Goal: Information Seeking & Learning: Learn about a topic

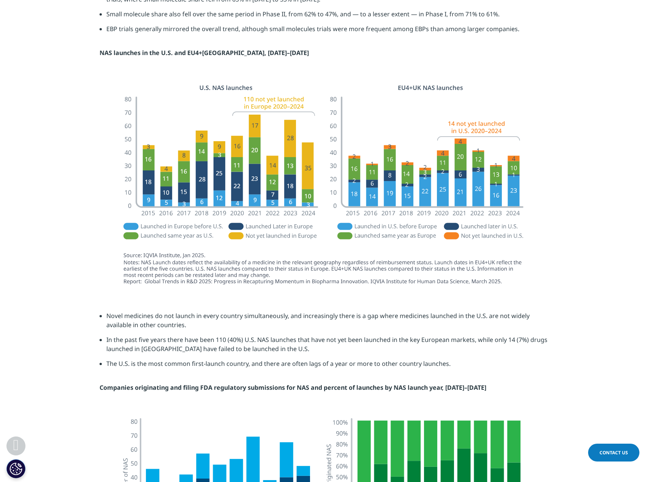
scroll to position [1288, 0]
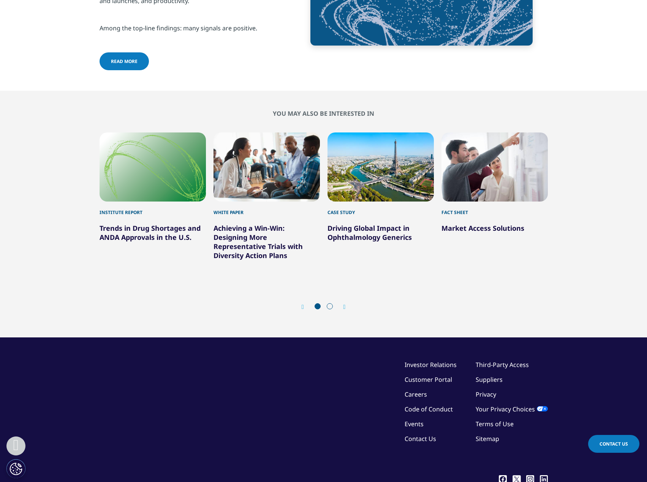
scroll to position [3126, 0]
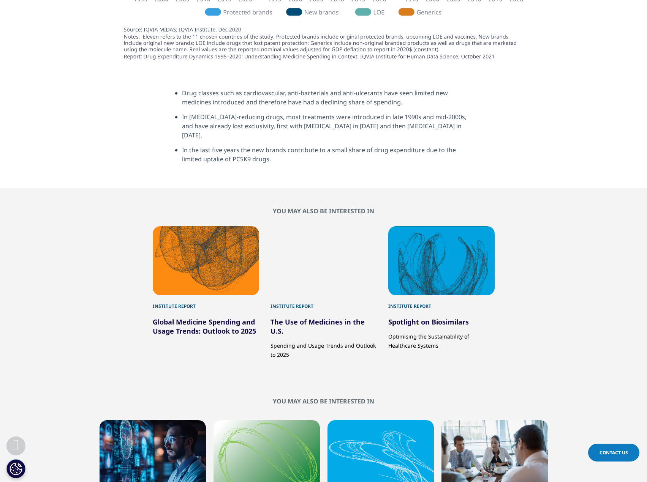
scroll to position [2886, 0]
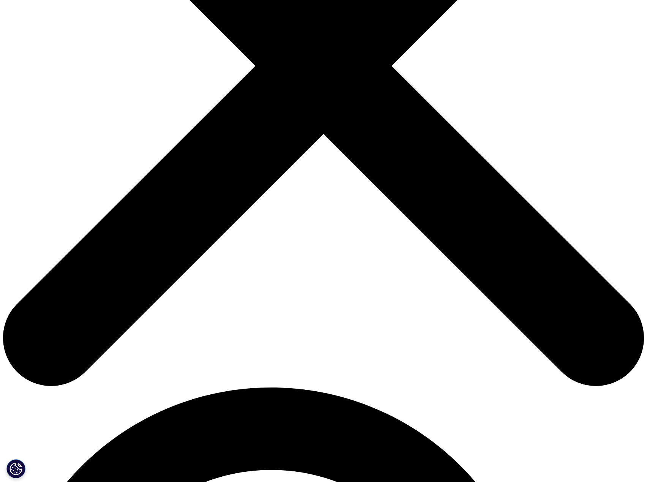
scroll to position [266, 0]
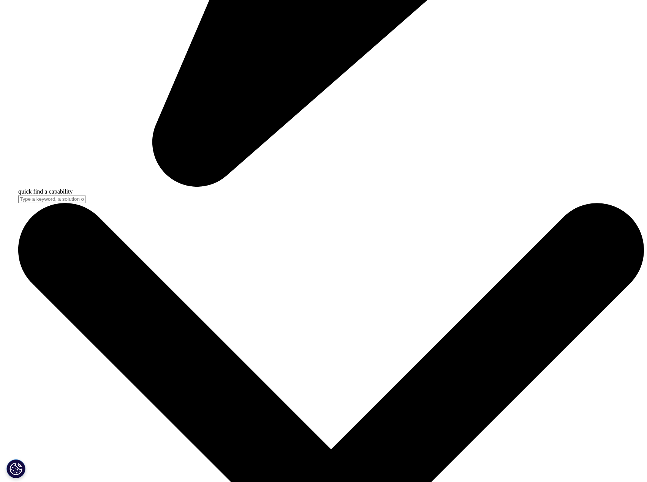
scroll to position [2620, 0]
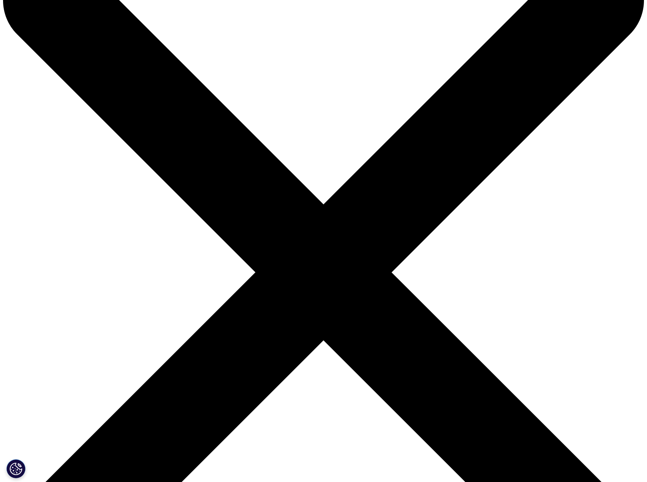
scroll to position [76, 0]
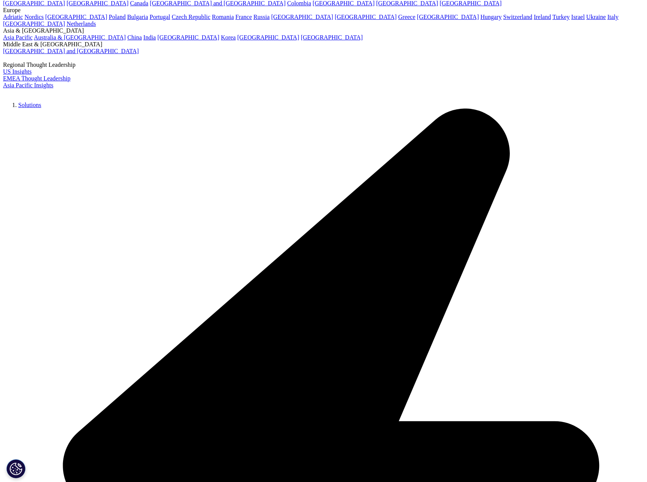
drag, startPoint x: 269, startPoint y: 282, endPoint x: 282, endPoint y: 291, distance: 15.9
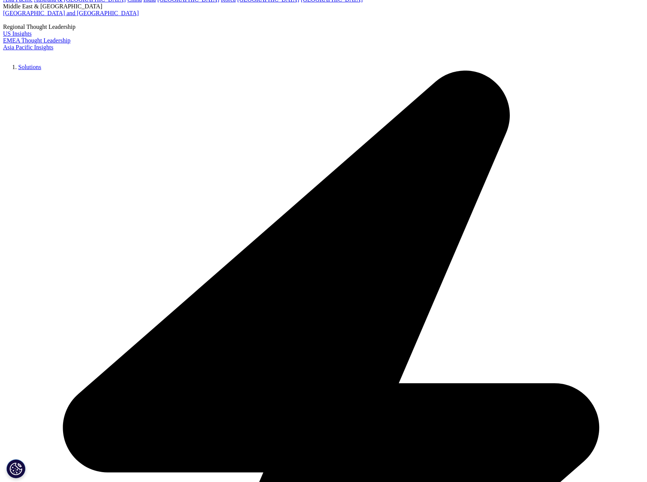
drag, startPoint x: 287, startPoint y: 289, endPoint x: 333, endPoint y: 300, distance: 47.2
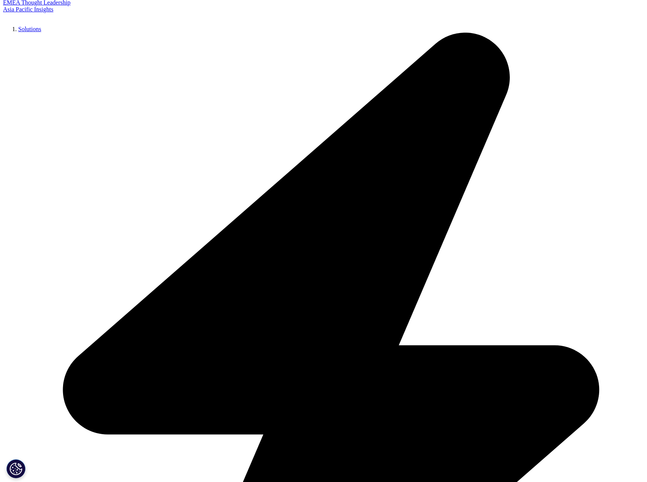
drag, startPoint x: 333, startPoint y: 300, endPoint x: 348, endPoint y: 314, distance: 20.7
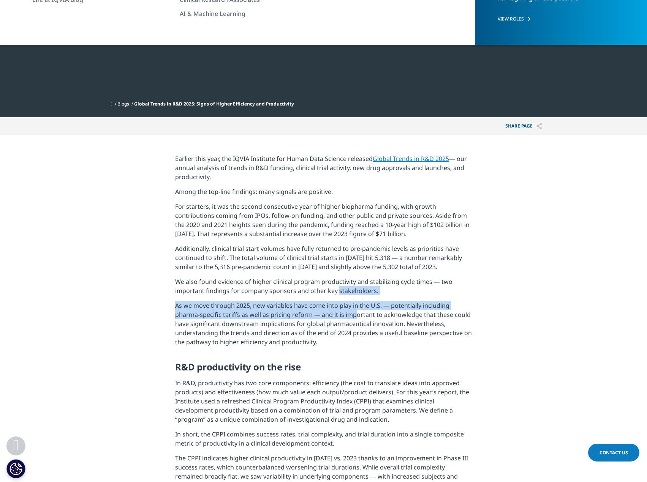
click at [348, 314] on p "As we move through 2025, new variables have come into play in the U.S. — potent…" at bounding box center [323, 326] width 297 height 51
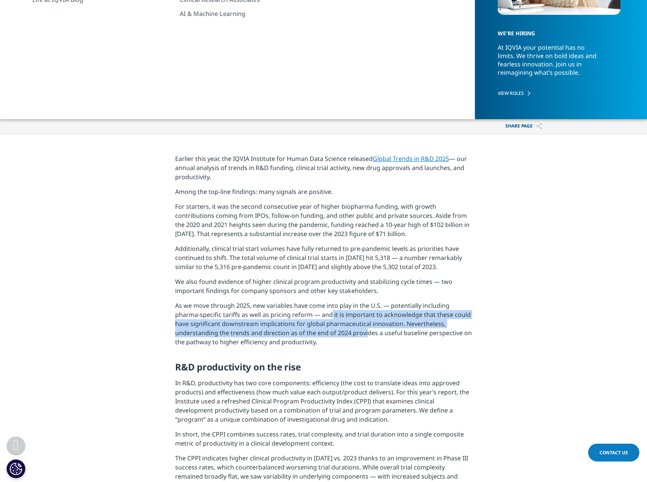
drag, startPoint x: 327, startPoint y: 314, endPoint x: 362, endPoint y: 337, distance: 42.5
click at [362, 337] on p "As we move through 2025, new variables have come into play in the U.S. — potent…" at bounding box center [323, 326] width 297 height 51
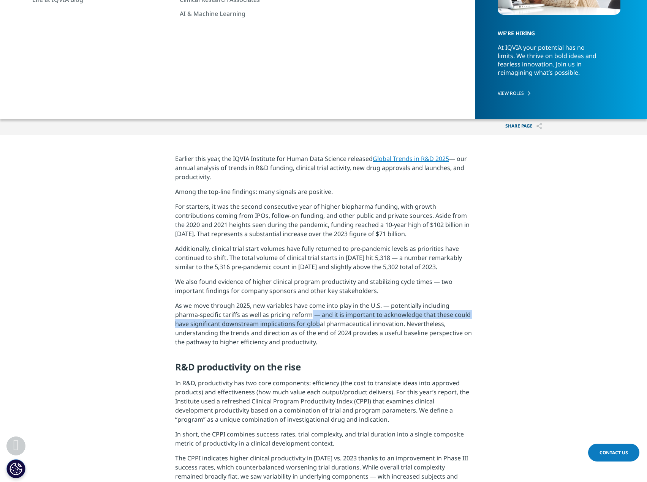
drag, startPoint x: 312, startPoint y: 327, endPoint x: 305, endPoint y: 312, distance: 16.0
click at [305, 312] on p "As we move through 2025, new variables have come into play in the U.S. — potent…" at bounding box center [323, 326] width 297 height 51
drag, startPoint x: 305, startPoint y: 312, endPoint x: 312, endPoint y: 321, distance: 10.9
click at [312, 321] on p "As we move through 2025, new variables have come into play in the U.S. — potent…" at bounding box center [323, 326] width 297 height 51
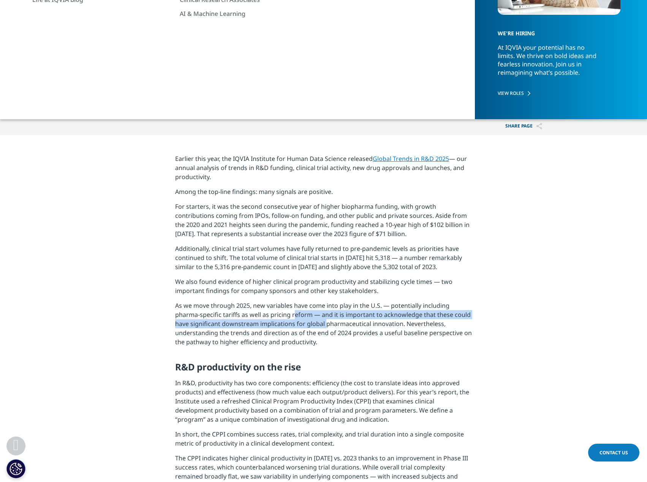
click at [312, 321] on p "As we move through 2025, new variables have come into play in the U.S. — potent…" at bounding box center [323, 326] width 297 height 51
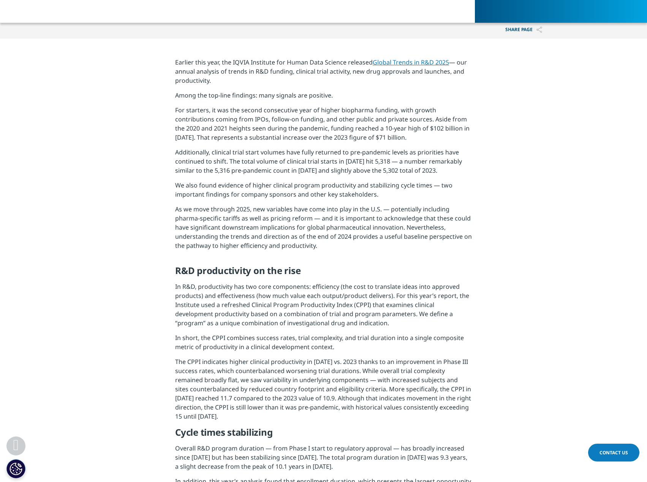
scroll to position [266, 0]
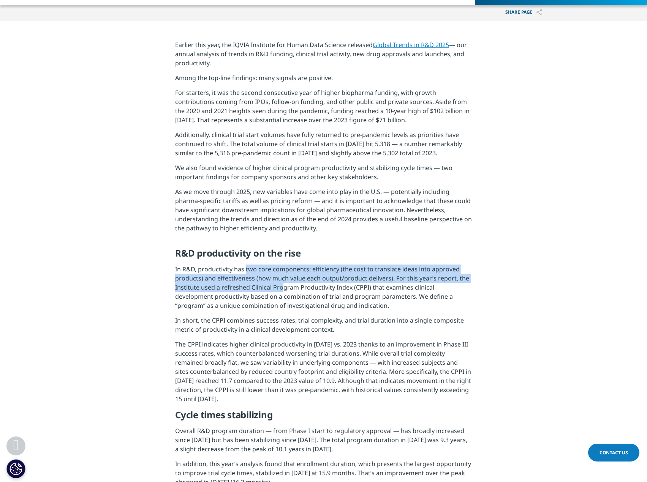
drag, startPoint x: 273, startPoint y: 286, endPoint x: 278, endPoint y: 289, distance: 4.8
click at [278, 289] on p "In R&D, productivity has two core components: efficiency (the cost to translate…" at bounding box center [323, 290] width 297 height 51
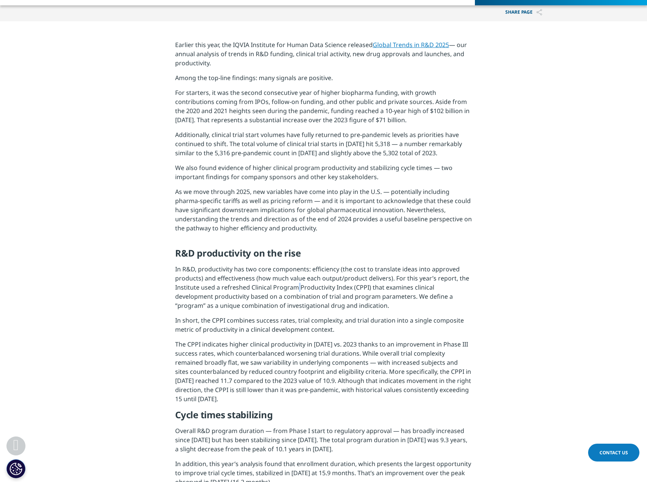
click at [296, 287] on p "In R&D, productivity has two core components: efficiency (the cost to translate…" at bounding box center [323, 290] width 297 height 51
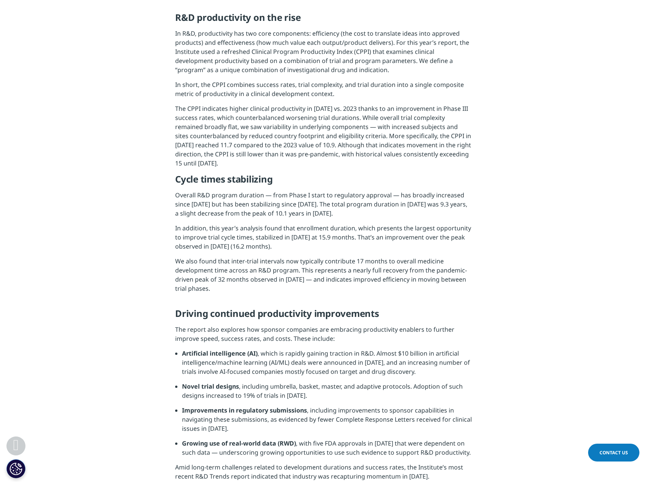
scroll to position [645, 0]
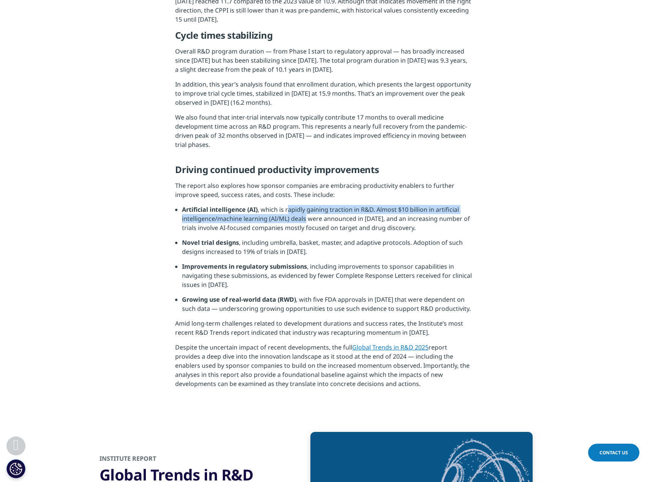
drag, startPoint x: 291, startPoint y: 209, endPoint x: 305, endPoint y: 217, distance: 16.0
click at [305, 217] on li "Artificial intelligence (AI) , which is rapidly gaining traction in R&D. Almost…" at bounding box center [327, 221] width 290 height 33
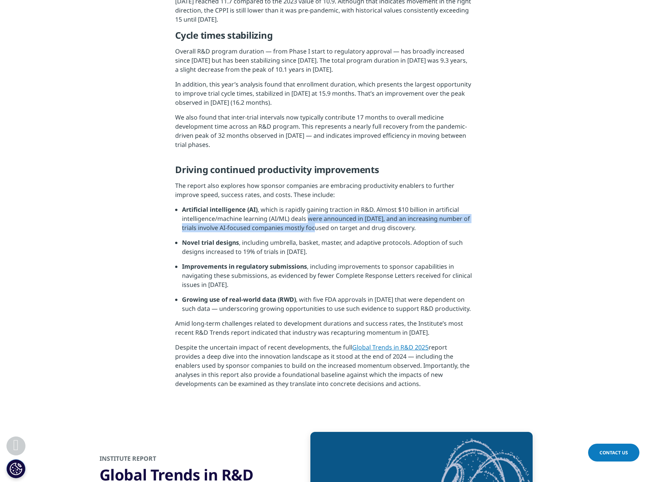
click at [320, 228] on li "Artificial intelligence (AI) , which is rapidly gaining traction in R&D. Almost…" at bounding box center [327, 221] width 290 height 33
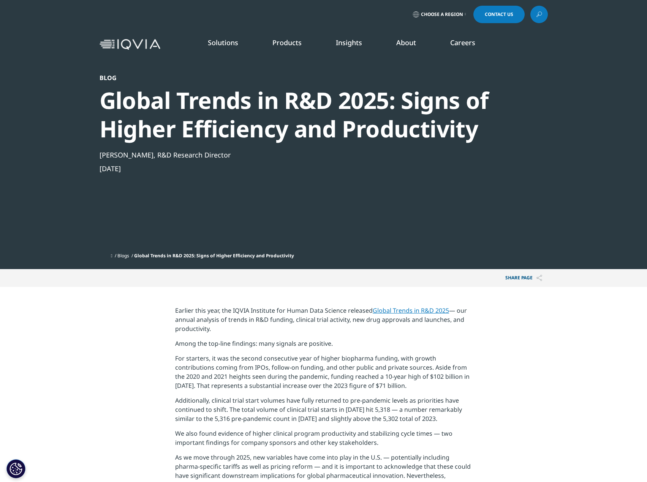
scroll to position [114, 0]
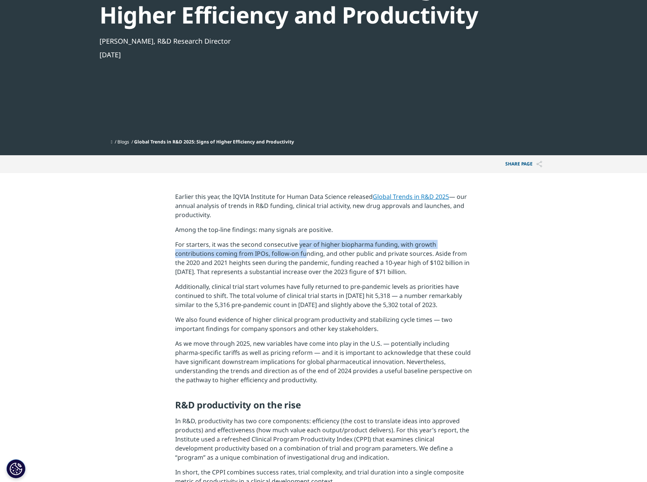
drag, startPoint x: 295, startPoint y: 245, endPoint x: 299, endPoint y: 254, distance: 10.2
click at [299, 254] on p "For starters, it was the second consecutive year of higher biopharma funding, w…" at bounding box center [323, 261] width 297 height 42
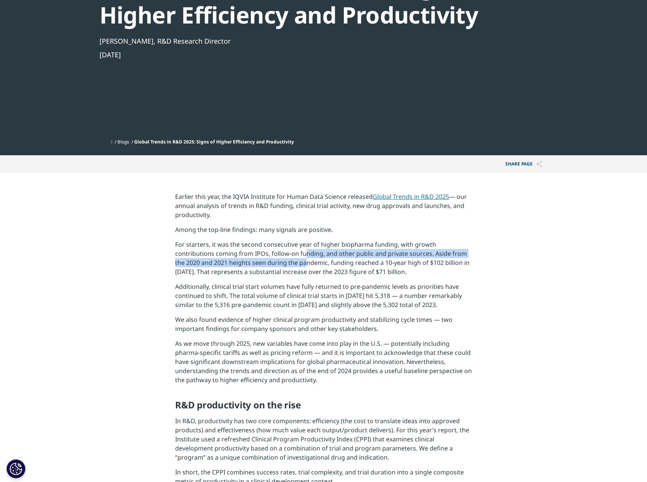
drag, startPoint x: 299, startPoint y: 254, endPoint x: 302, endPoint y: 265, distance: 11.7
click at [302, 265] on p "For starters, it was the second consecutive year of higher biopharma funding, w…" at bounding box center [323, 261] width 297 height 42
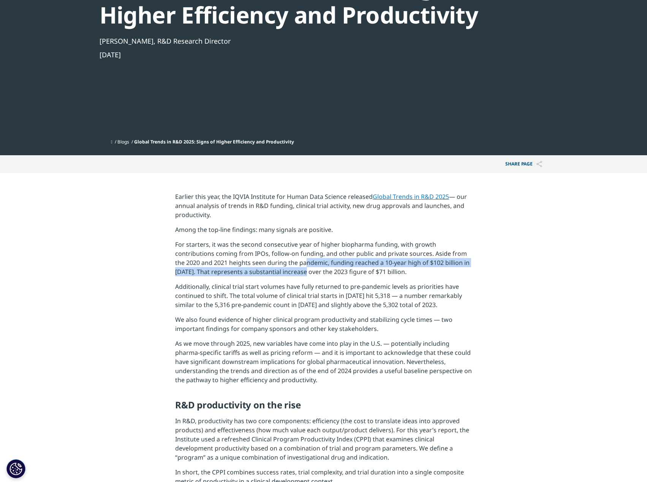
click at [302, 268] on p "For starters, it was the second consecutive year of higher biopharma funding, w…" at bounding box center [323, 261] width 297 height 42
